Goal: Information Seeking & Learning: Learn about a topic

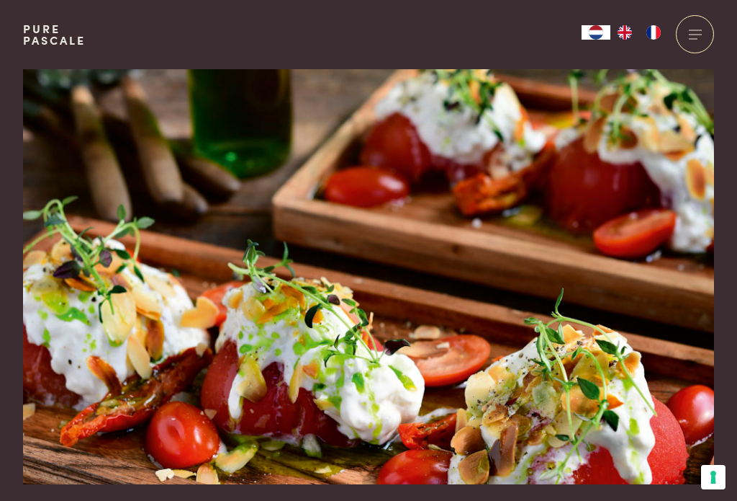
click at [704, 36] on div at bounding box center [695, 34] width 38 height 38
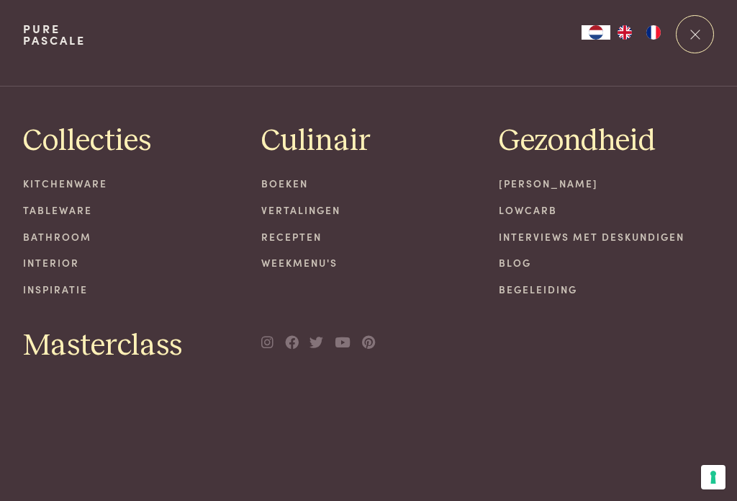
click at [315, 231] on link "Recepten" at bounding box center [368, 236] width 215 height 15
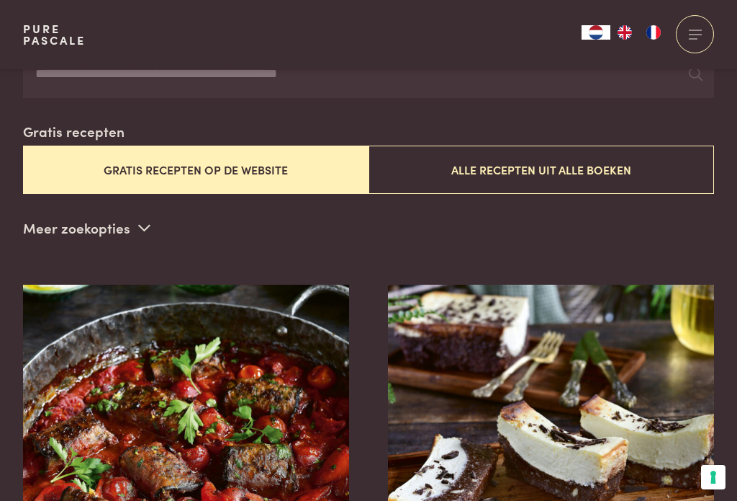
scroll to position [347, 0]
click at [299, 174] on button "Gratis recepten op de website" at bounding box center [196, 169] width 346 height 48
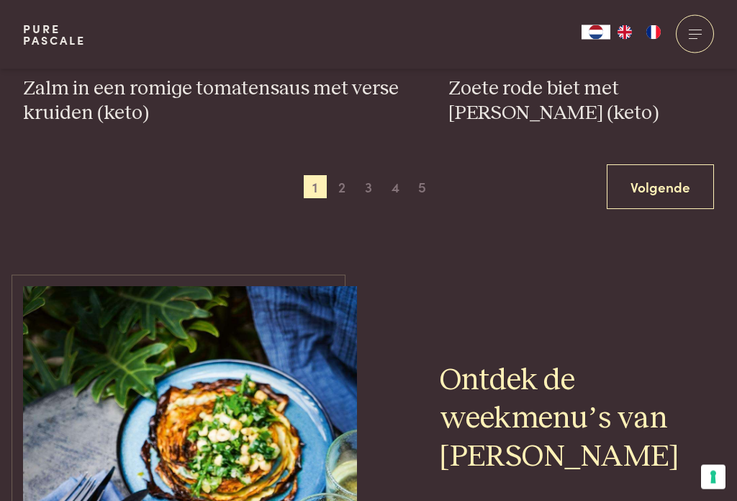
scroll to position [2861, 0]
click at [418, 186] on span "5" at bounding box center [421, 186] width 23 height 23
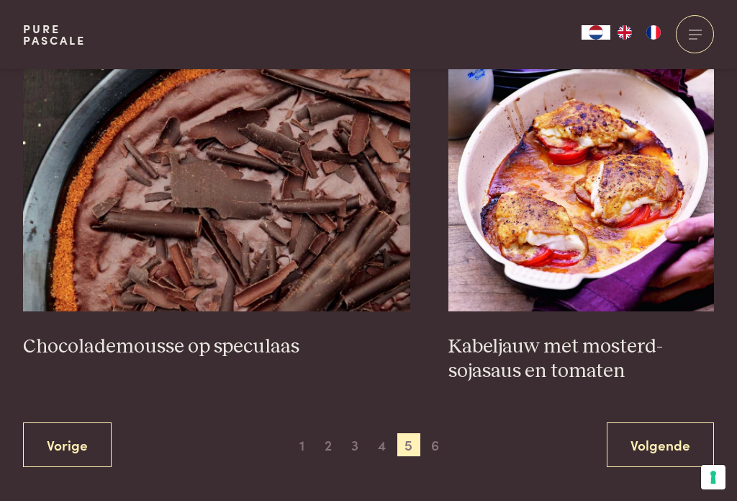
scroll to position [2603, 0]
click at [383, 446] on span "4" at bounding box center [382, 444] width 23 height 23
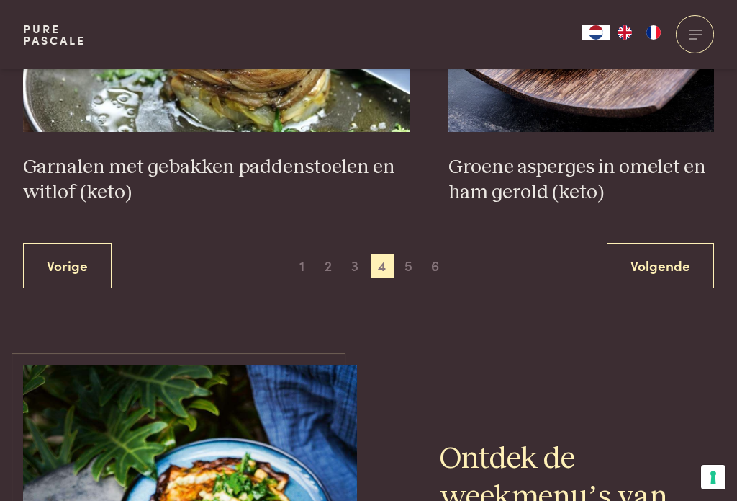
scroll to position [2801, 0]
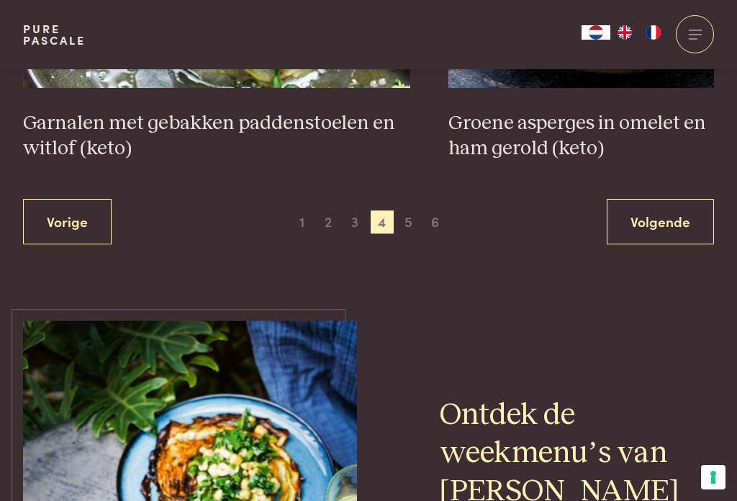
click at [351, 220] on span "3" at bounding box center [355, 221] width 23 height 23
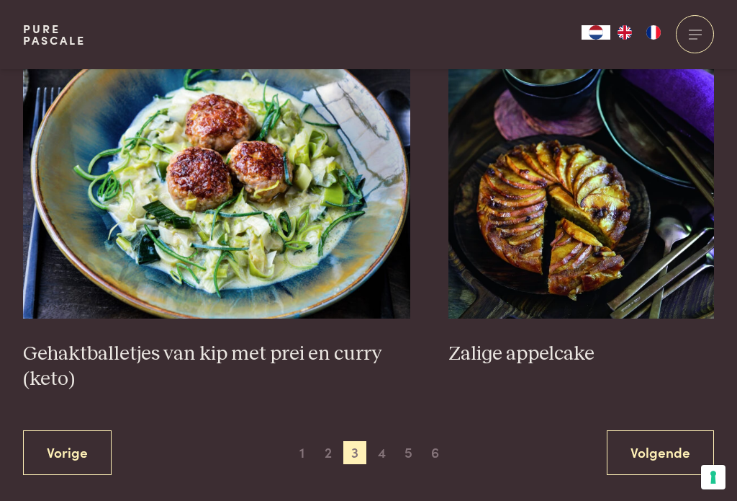
scroll to position [2670, 0]
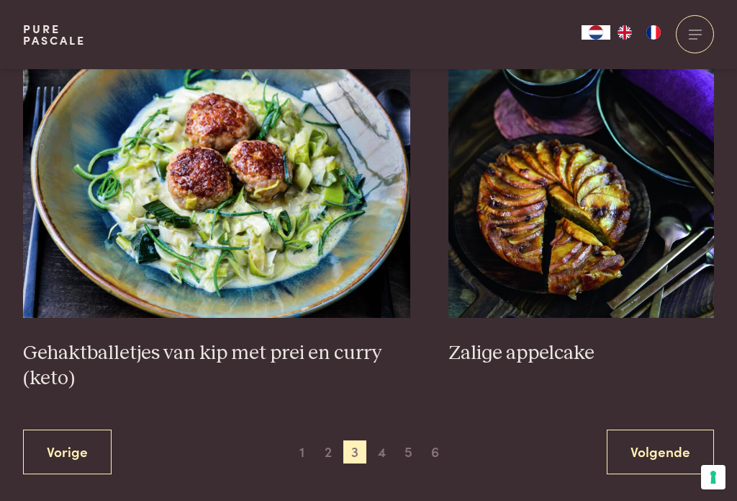
click at [323, 460] on span "2" at bounding box center [328, 451] width 23 height 23
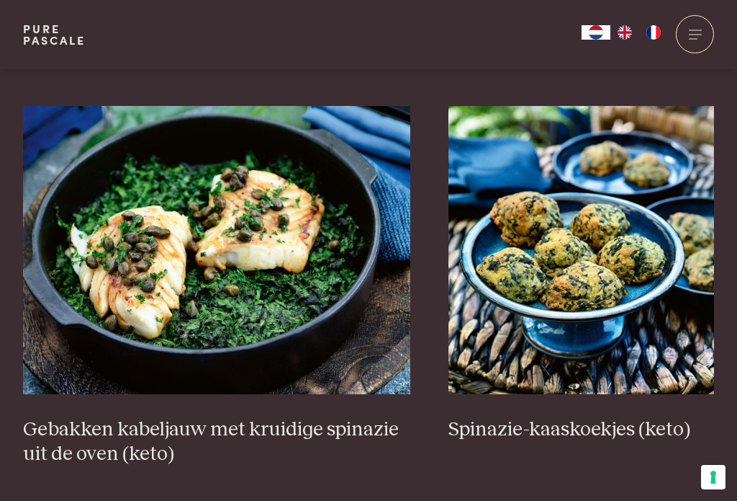
scroll to position [2470, 0]
